Goal: Task Accomplishment & Management: Use online tool/utility

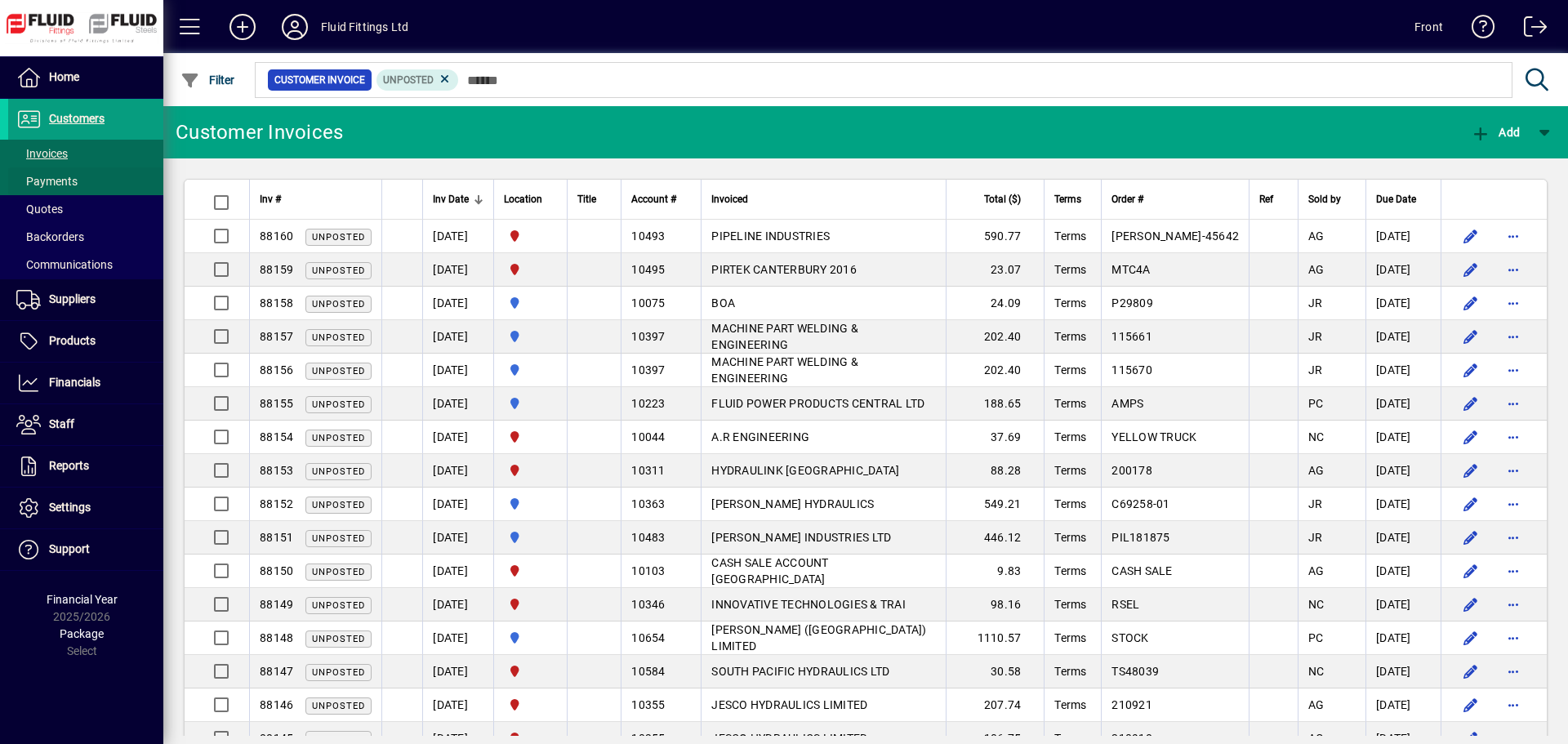
click at [82, 183] on span at bounding box center [86, 181] width 155 height 39
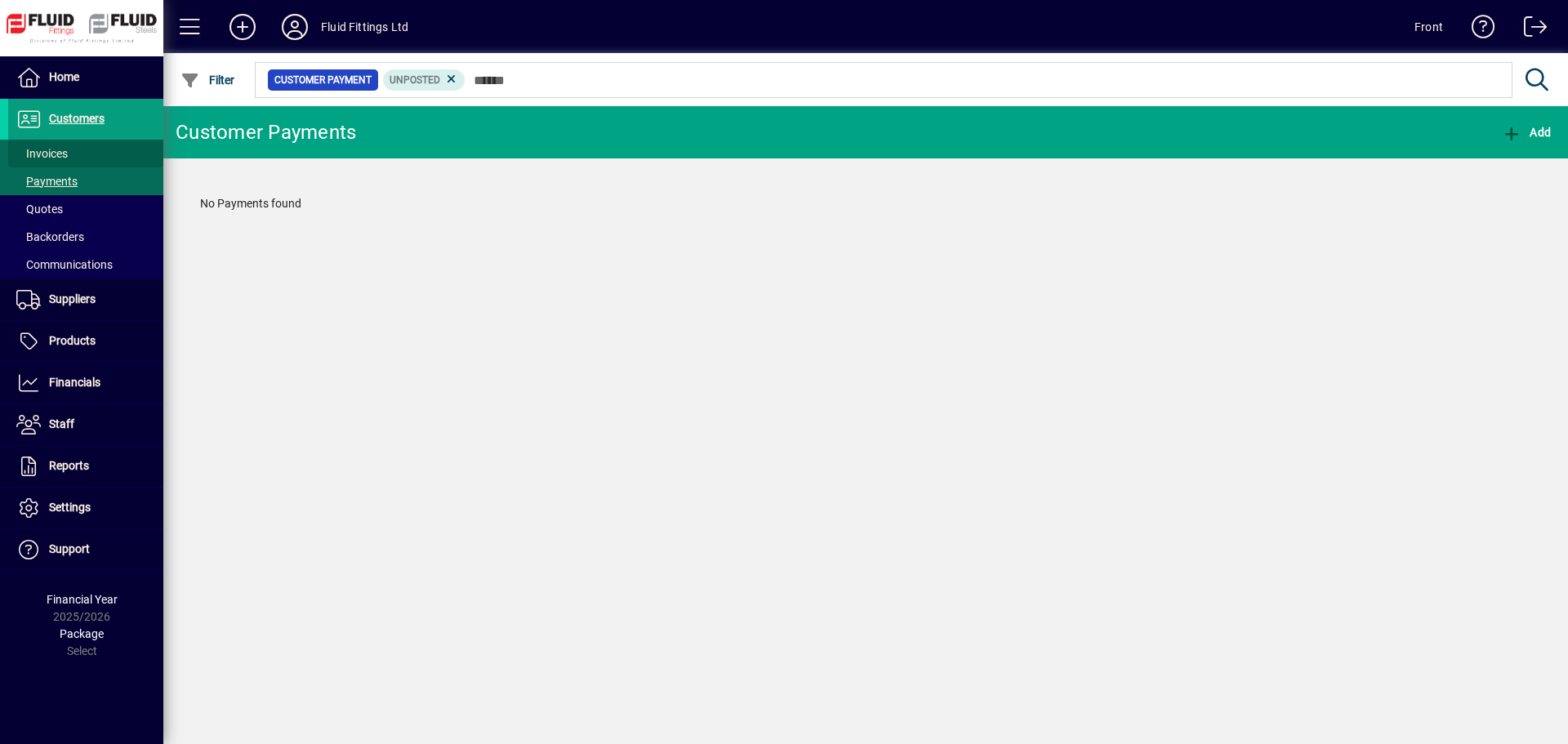
click at [97, 156] on span at bounding box center [86, 153] width 155 height 39
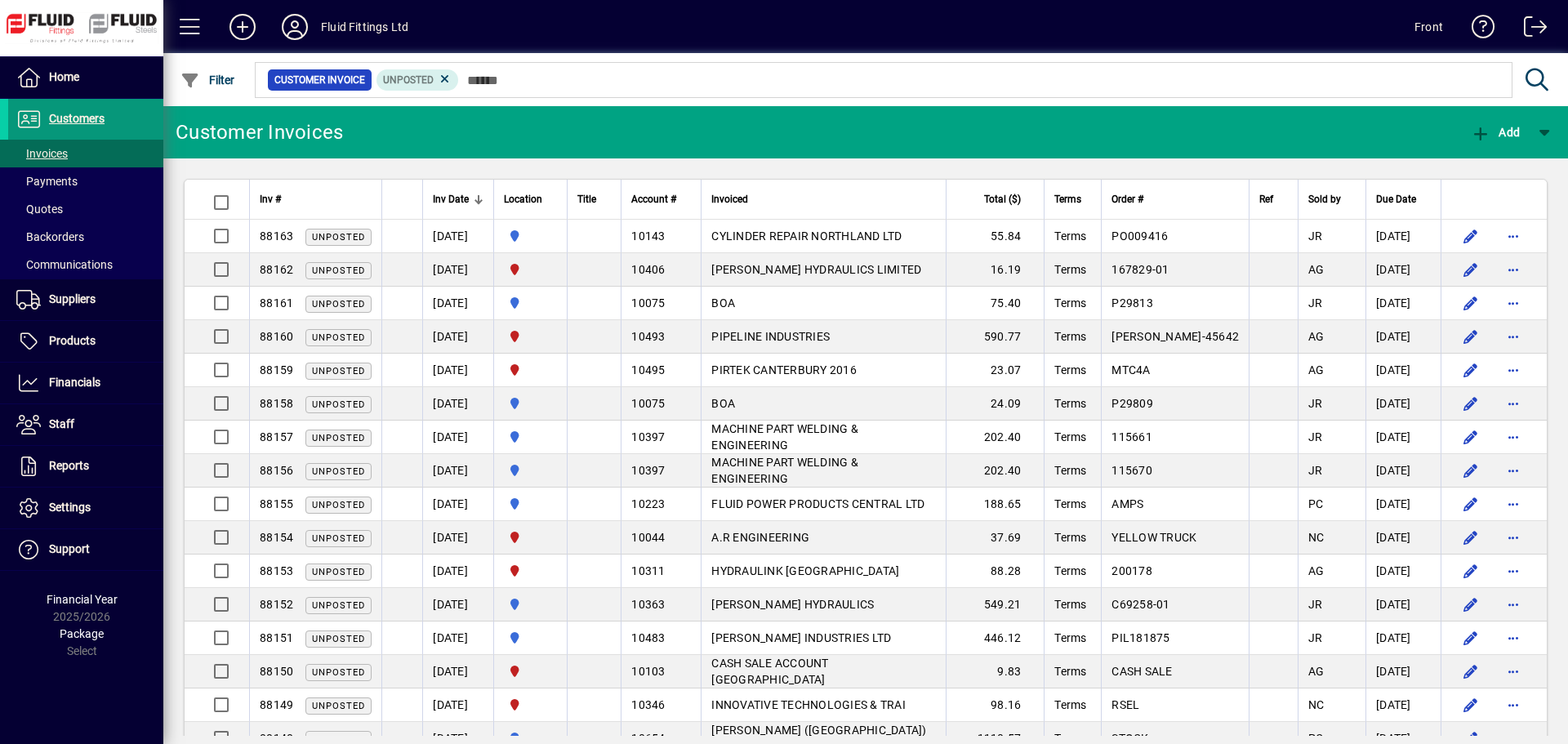
click at [104, 118] on span "Customers" at bounding box center [77, 119] width 55 height 13
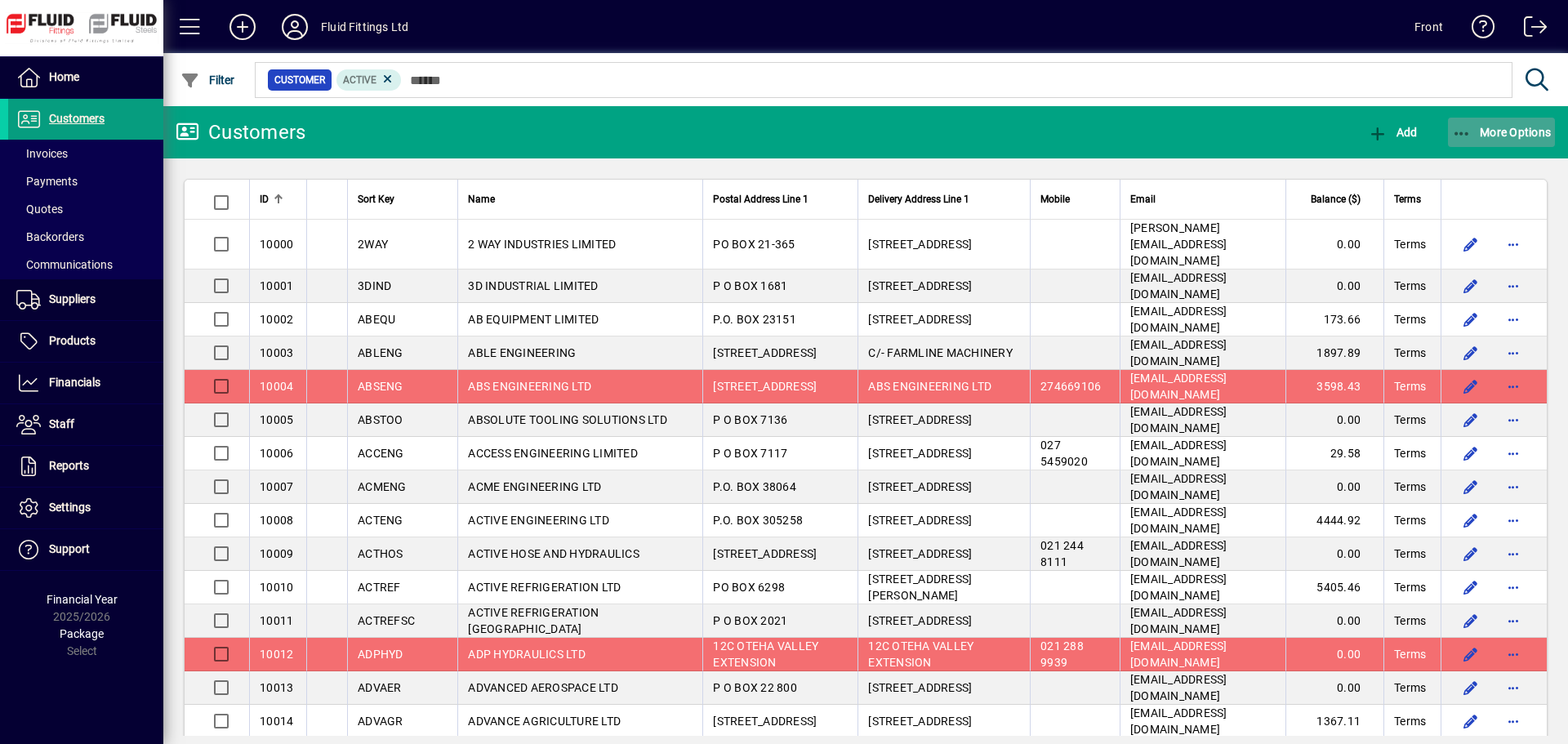
click at [1482, 127] on span "More Options" at bounding box center [1501, 132] width 100 height 13
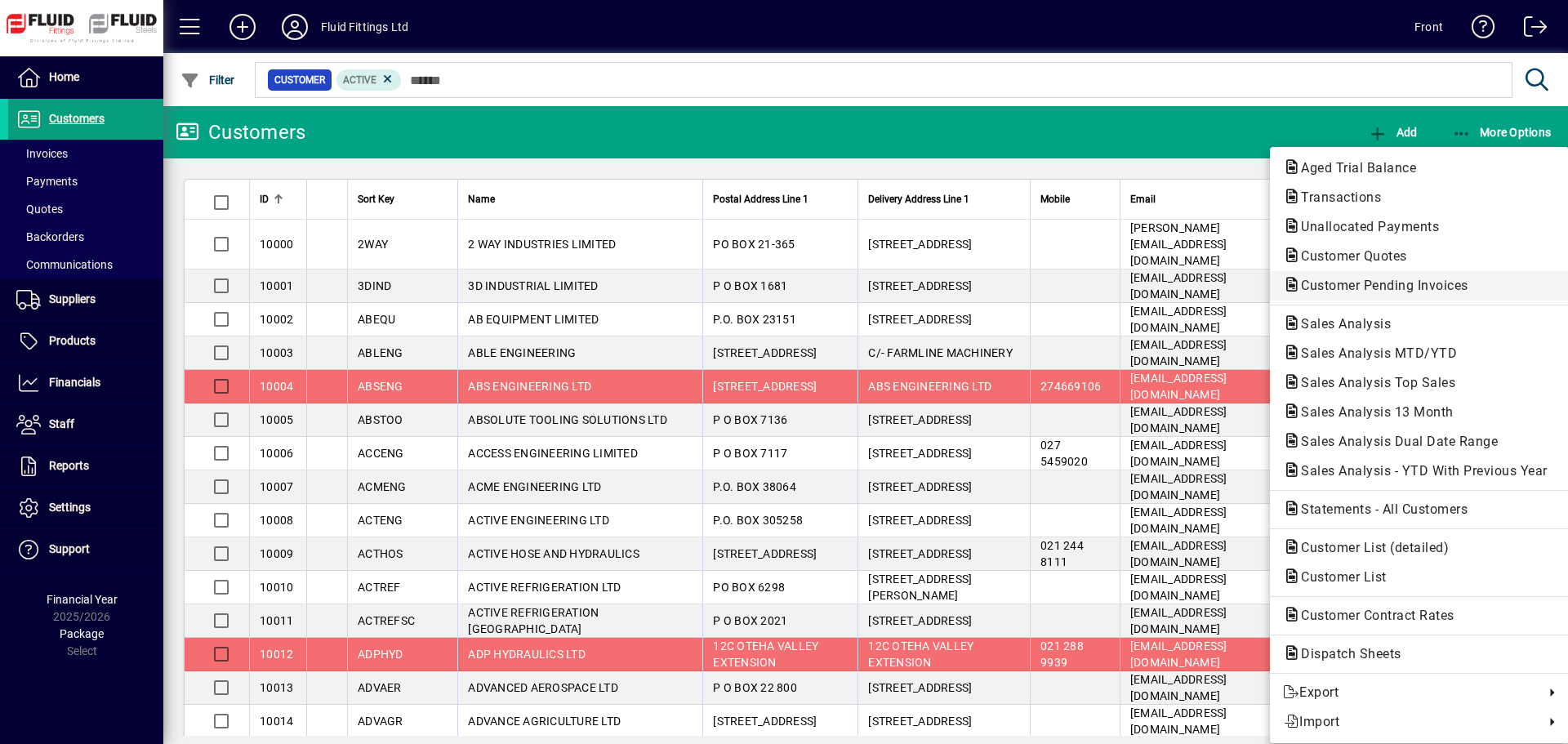
click at [1359, 282] on span "Customer Pending Invoices" at bounding box center [1380, 285] width 194 height 15
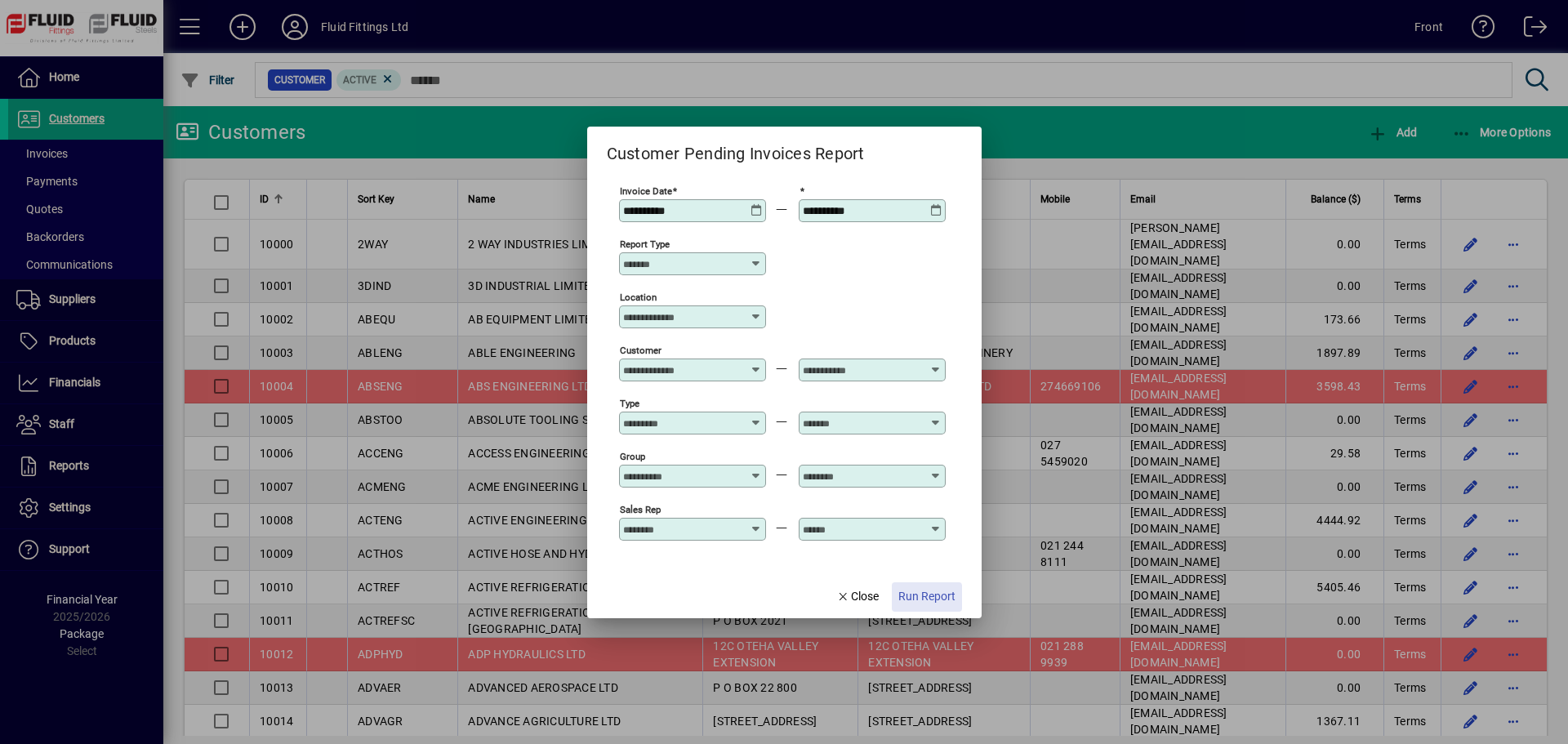
click at [920, 598] on span "Run Report" at bounding box center [927, 597] width 57 height 17
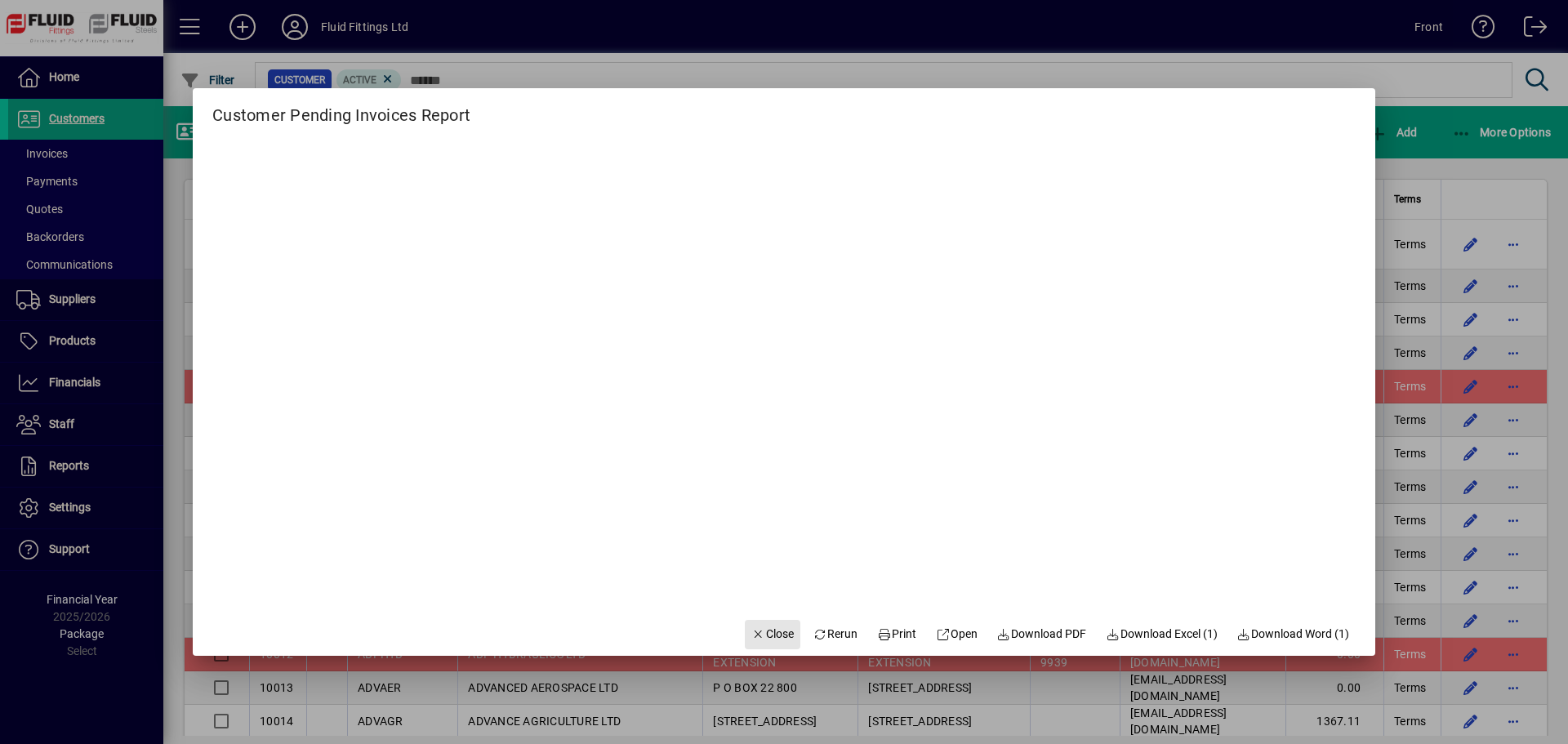
drag, startPoint x: 760, startPoint y: 634, endPoint x: 697, endPoint y: 625, distance: 63.6
click at [758, 634] on span "Close" at bounding box center [772, 635] width 43 height 17
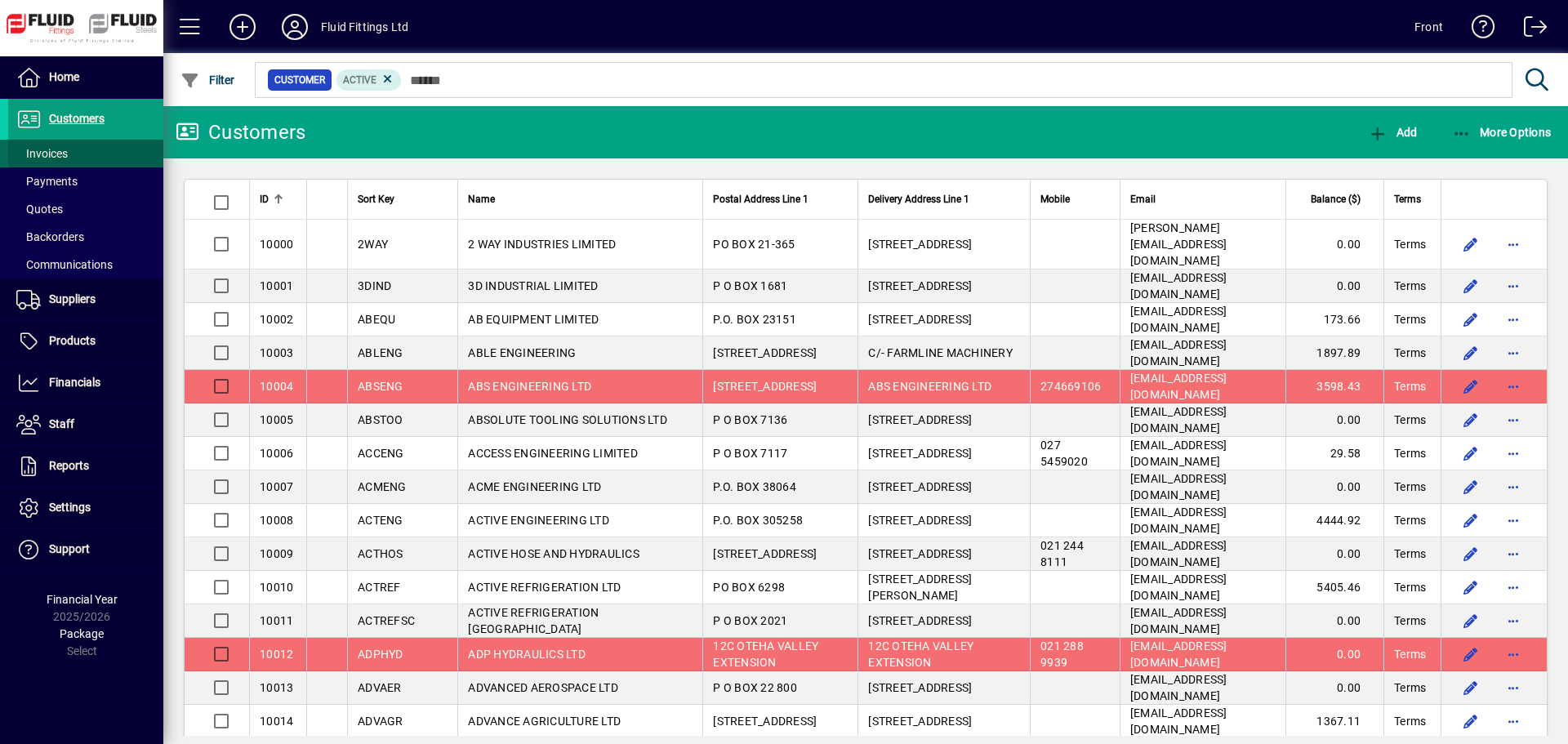
click at [89, 148] on span at bounding box center [86, 153] width 155 height 39
